Goal: Task Accomplishment & Management: Use online tool/utility

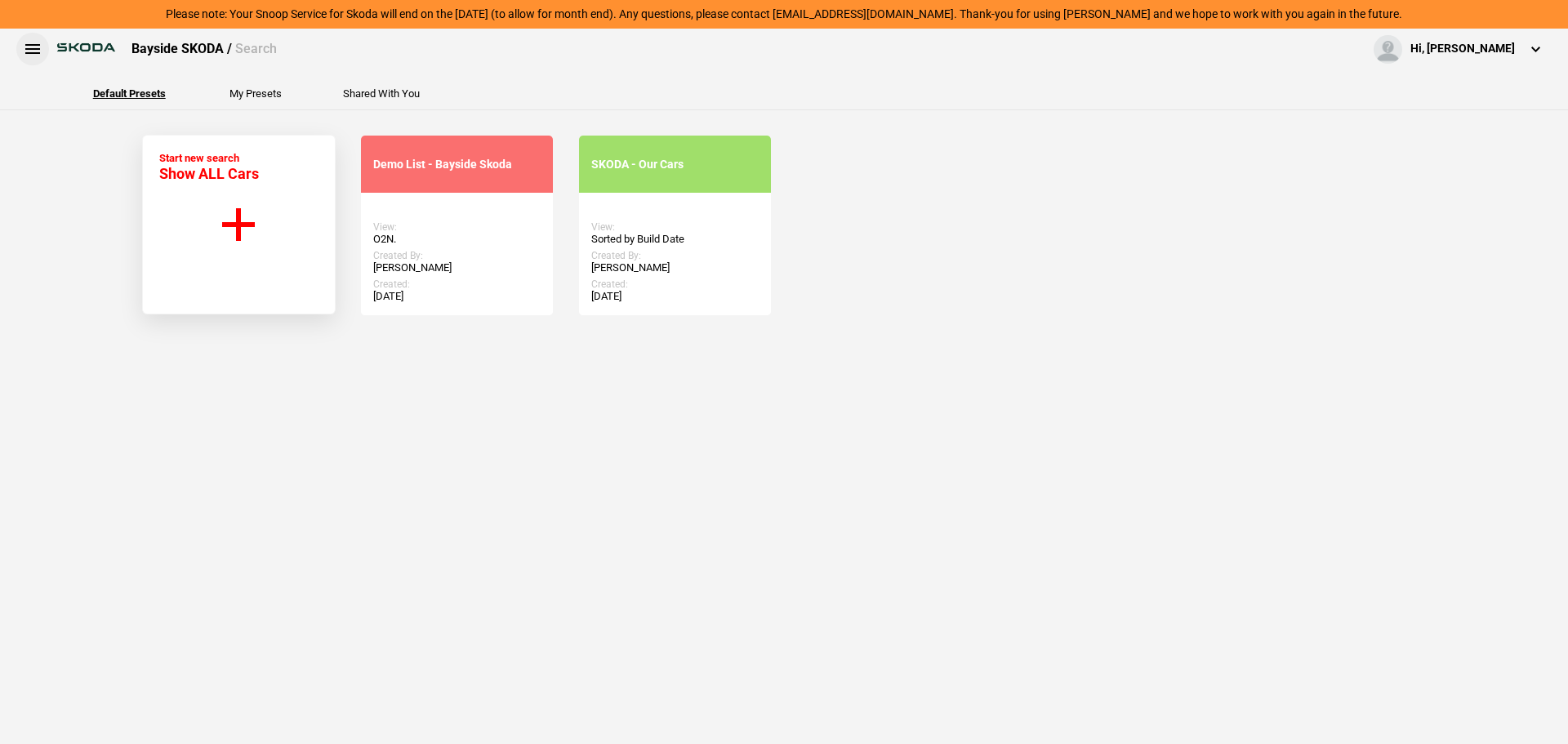
click at [33, 47] on button at bounding box center [32, 49] width 33 height 33
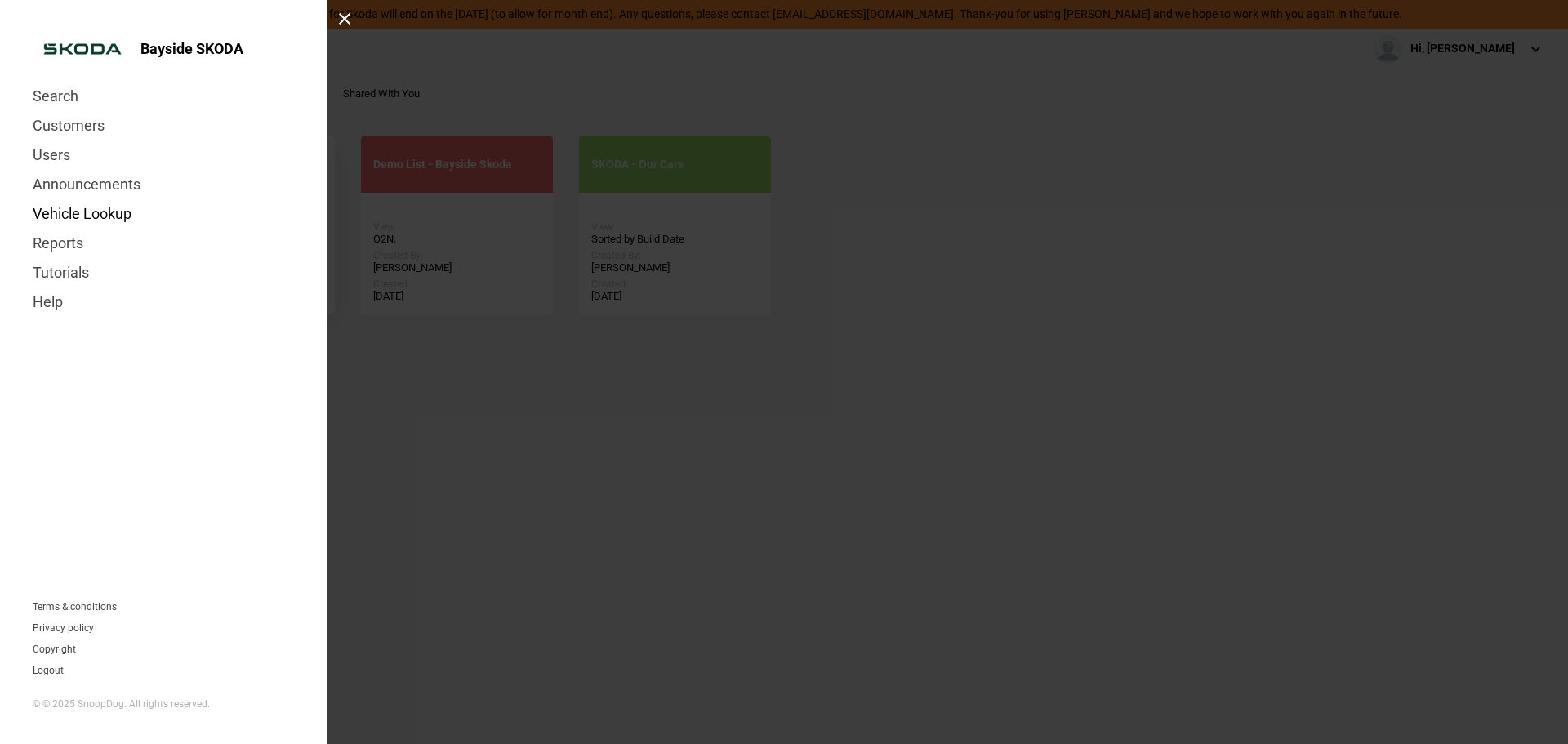
click at [61, 215] on link "Vehicle Lookup" at bounding box center [164, 213] width 261 height 30
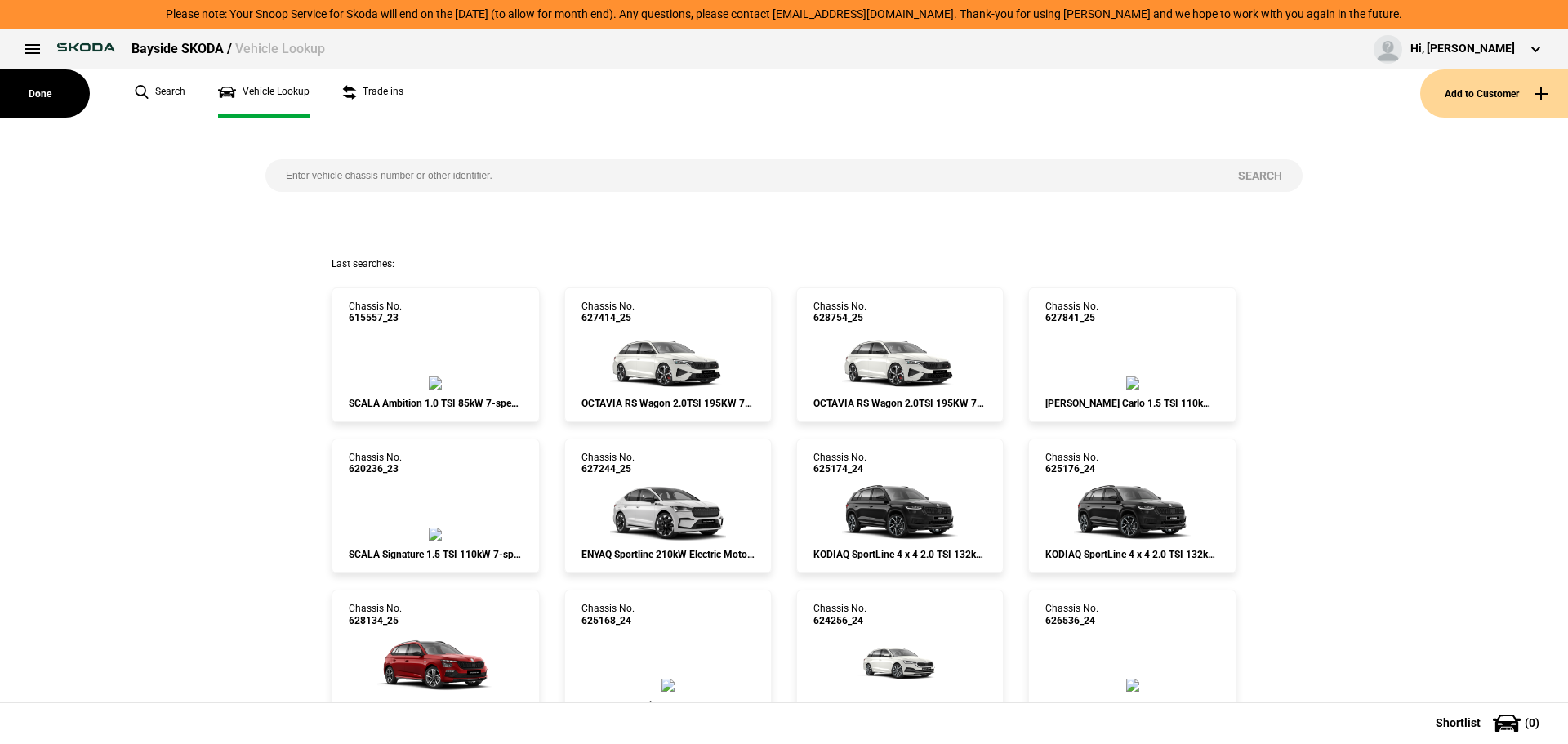
click at [339, 171] on input "search" at bounding box center [741, 175] width 952 height 33
paste input "TMBMG9PSXST099145"
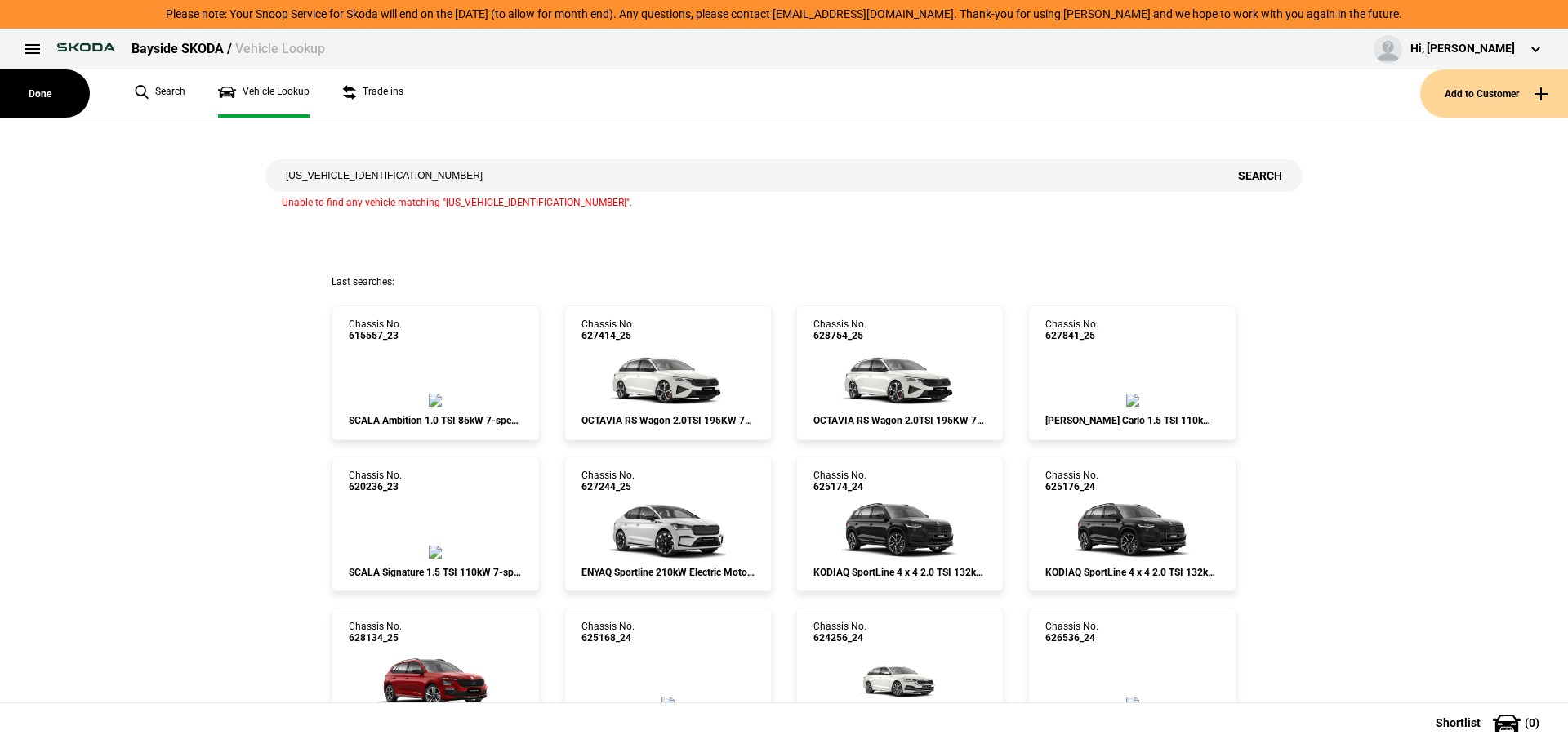
click at [464, 175] on input "TMBMG9PSXST099145" at bounding box center [741, 175] width 952 height 33
paste input "3ST095308"
click at [440, 180] on input "TMBMG9PS3ST095308" at bounding box center [741, 175] width 952 height 33
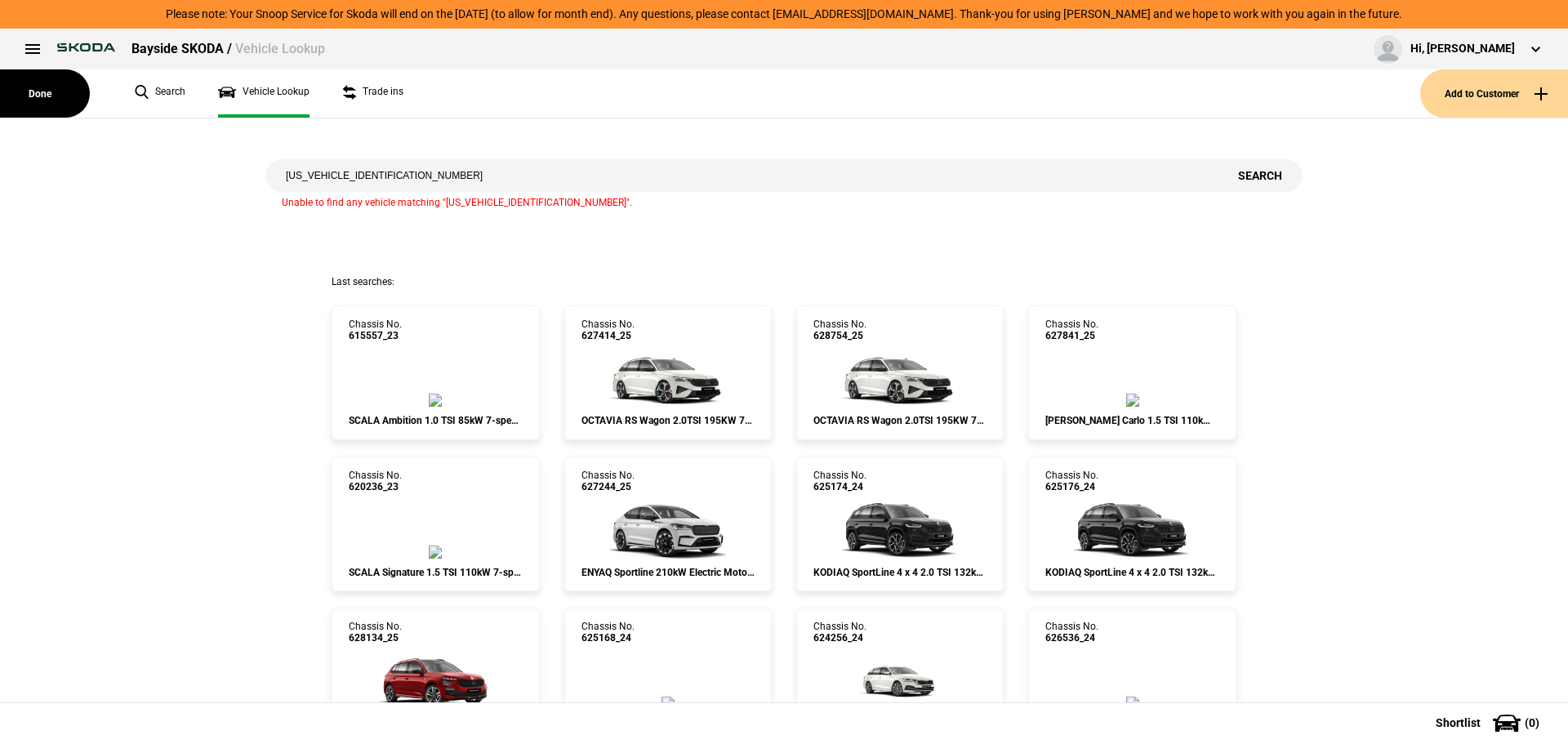
paste input "0ST09438"
click at [411, 179] on input "TMBMG9PS0ST094388" at bounding box center [741, 175] width 952 height 33
paste input "7ST095294"
type input "TMBMG9PS7ST095294"
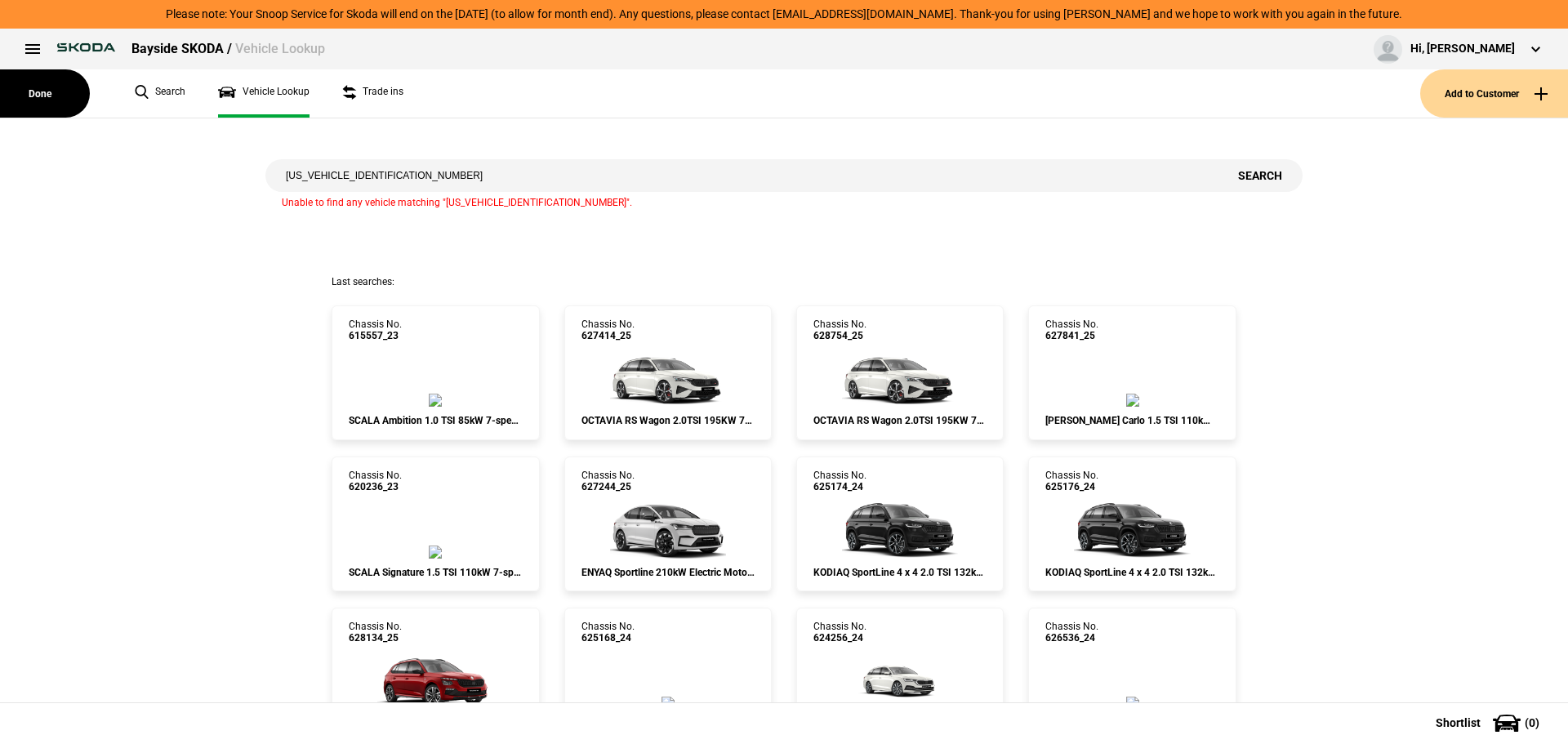
click at [283, 176] on input "TMBMG9PS7ST095294" at bounding box center [741, 175] width 952 height 33
click at [1263, 172] on button "Search" at bounding box center [1259, 175] width 85 height 33
click at [62, 87] on button "Done" at bounding box center [45, 93] width 89 height 48
